Goal: Obtain resource: Download file/media

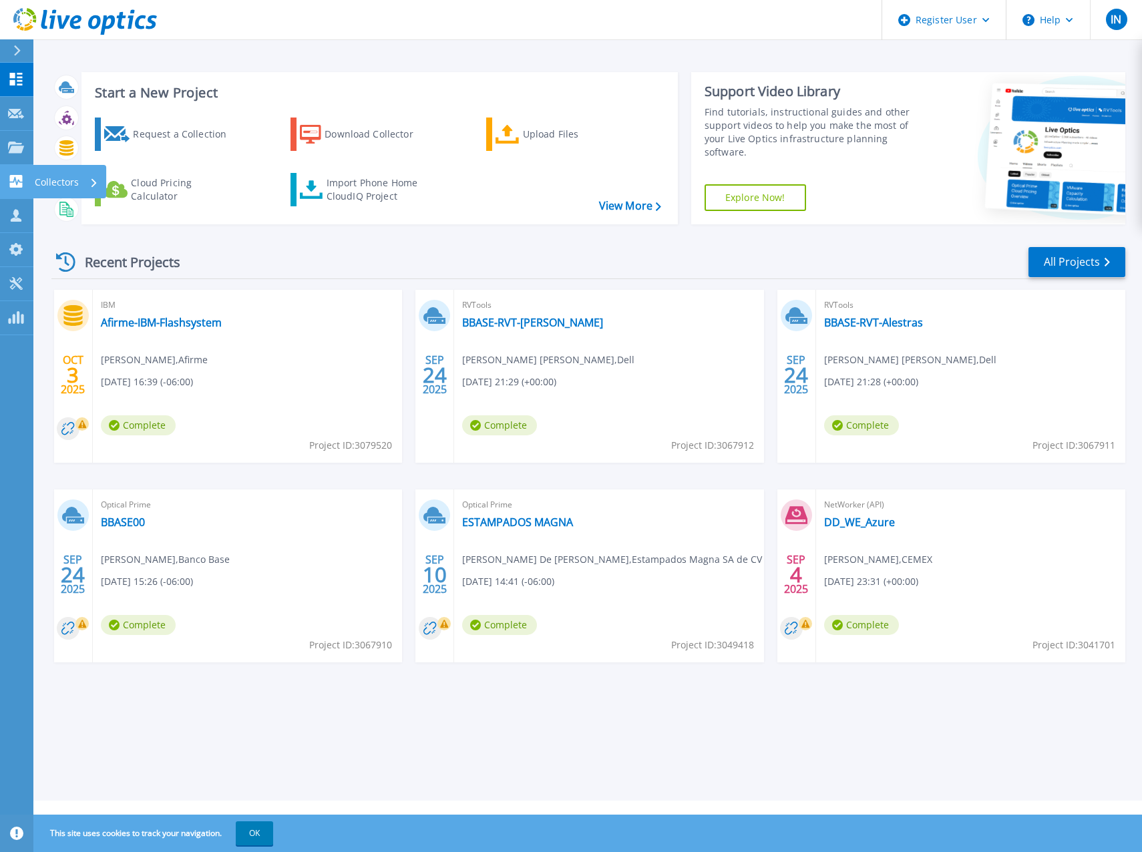
click at [17, 174] on link "Collectors Collectors" at bounding box center [16, 182] width 33 height 34
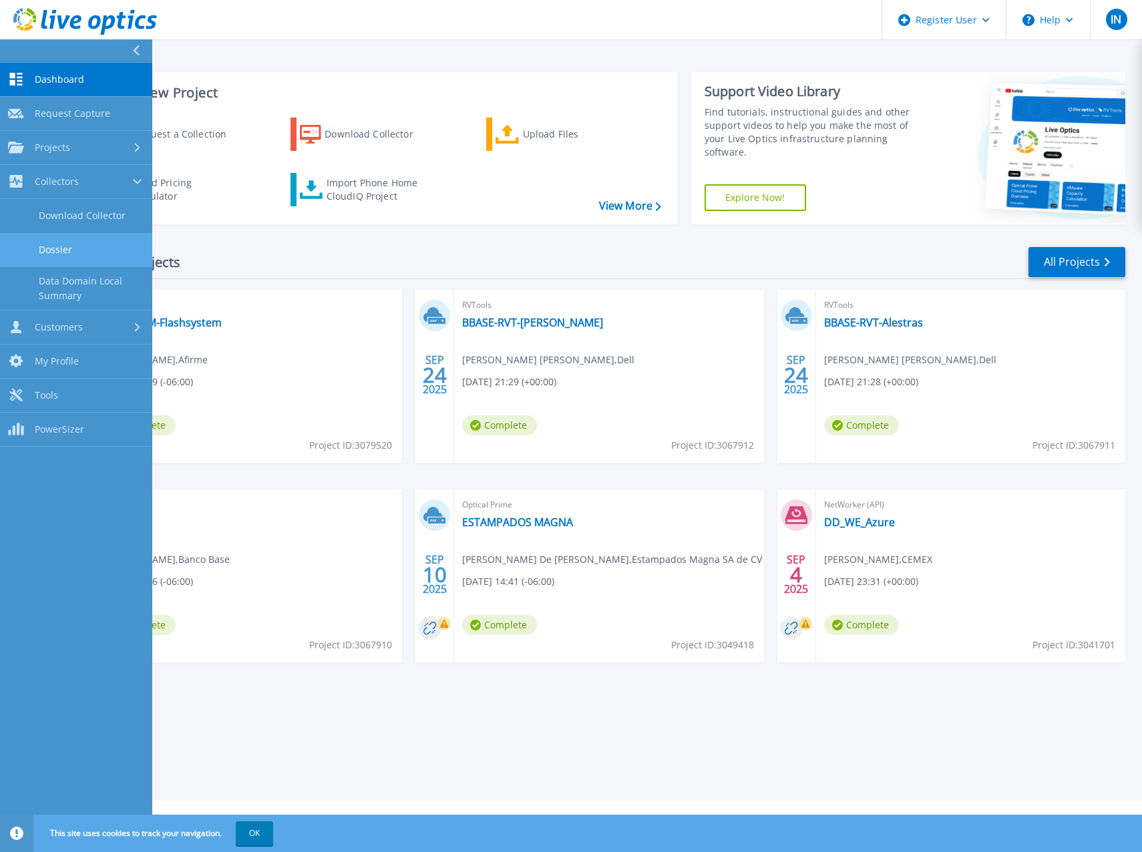
click at [91, 249] on link "Dossier" at bounding box center [76, 250] width 152 height 34
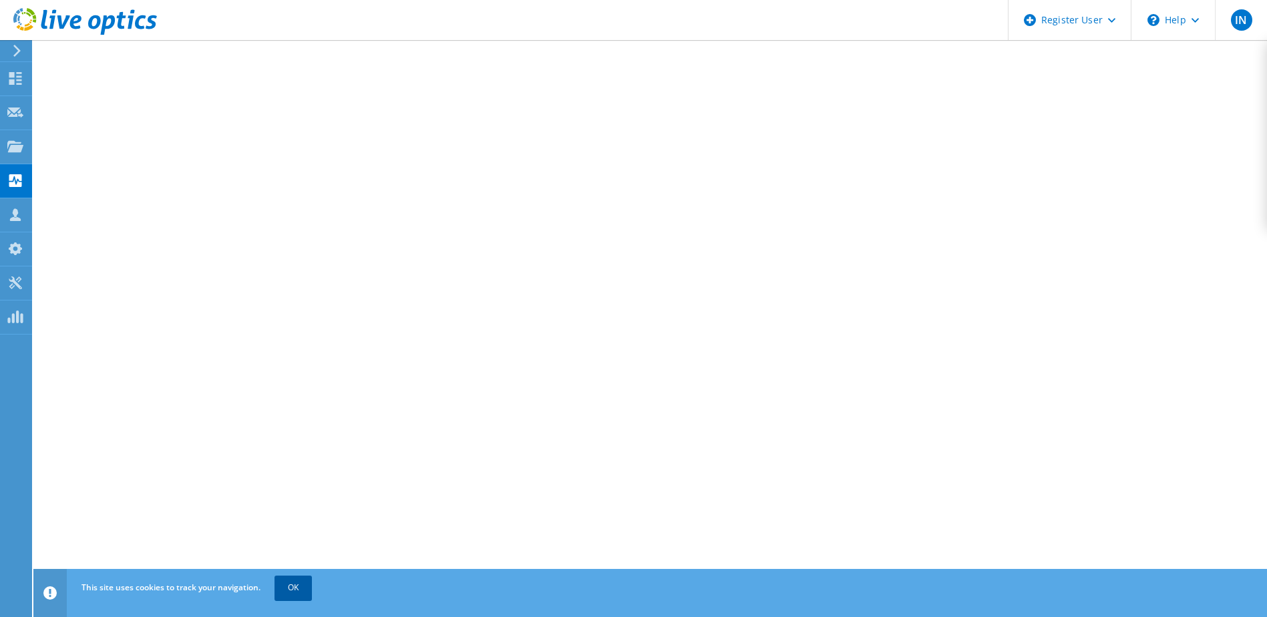
click at [287, 589] on link "OK" at bounding box center [293, 588] width 37 height 24
